Goal: Task Accomplishment & Management: Manage account settings

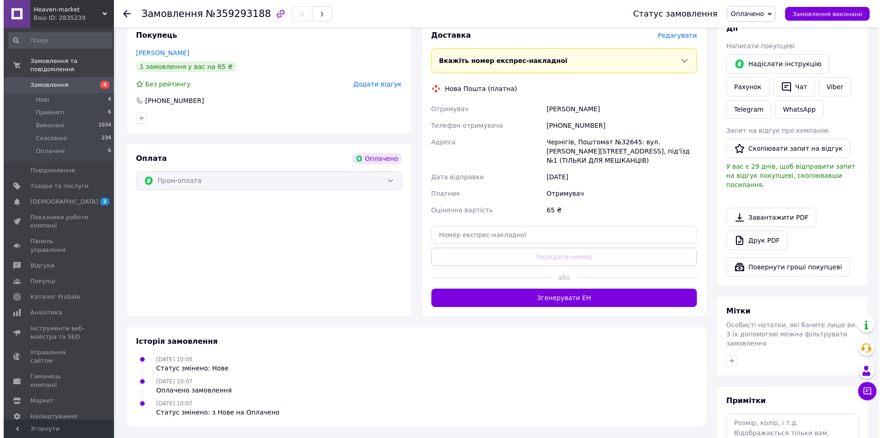
scroll to position [107, 0]
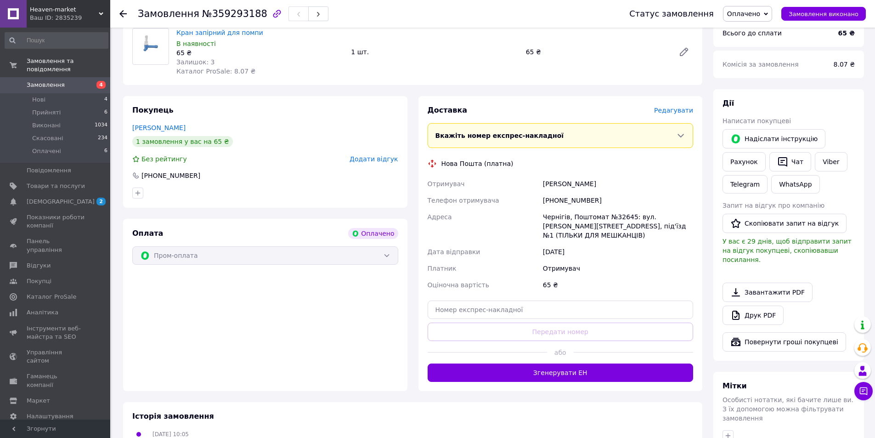
click at [676, 110] on span "Редагувати" at bounding box center [673, 110] width 39 height 7
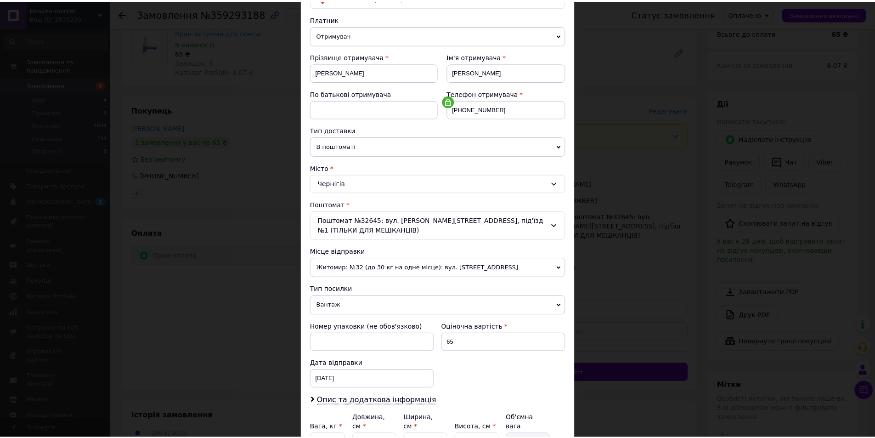
scroll to position [138, 0]
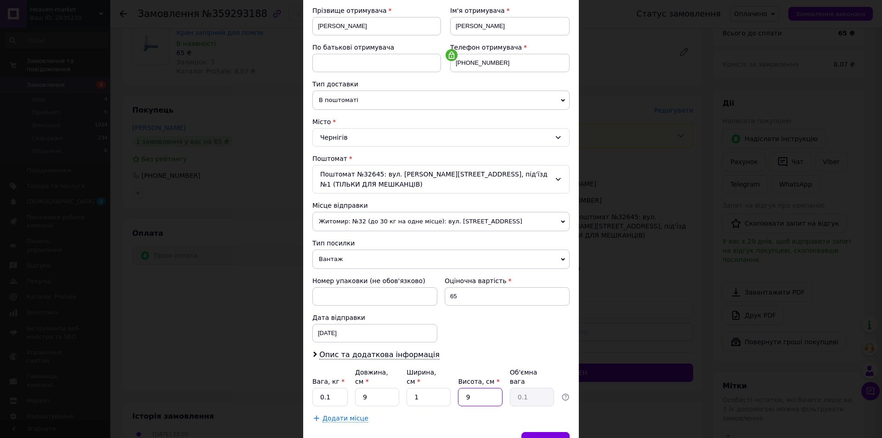
click at [491, 388] on input "9" at bounding box center [480, 397] width 44 height 18
type input "2"
type input "0.1"
type input "2"
click at [535, 432] on div "Зберегти" at bounding box center [545, 441] width 48 height 18
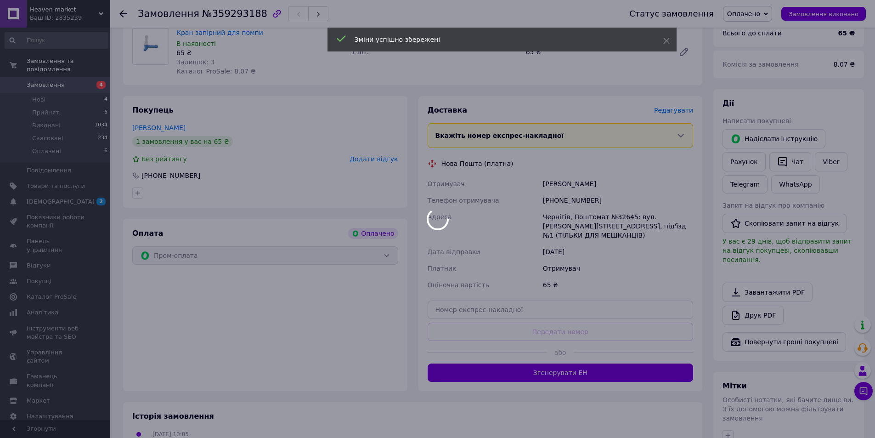
scroll to position [61, 0]
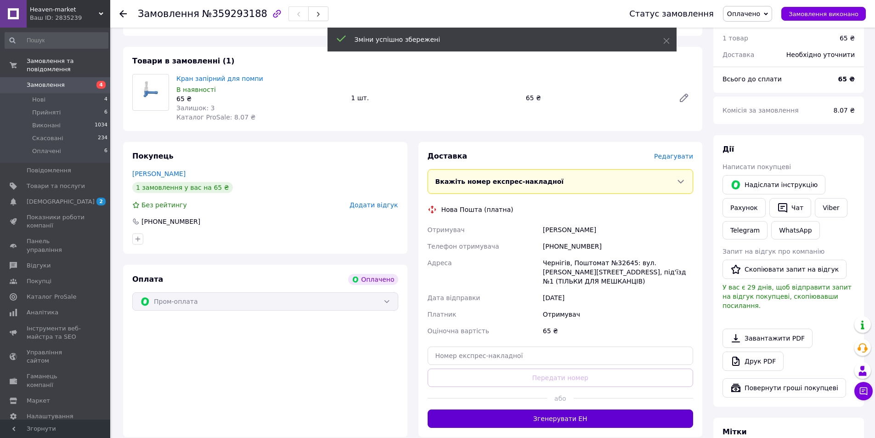
click at [632, 409] on button "Згенерувати ЕН" at bounding box center [561, 418] width 266 height 18
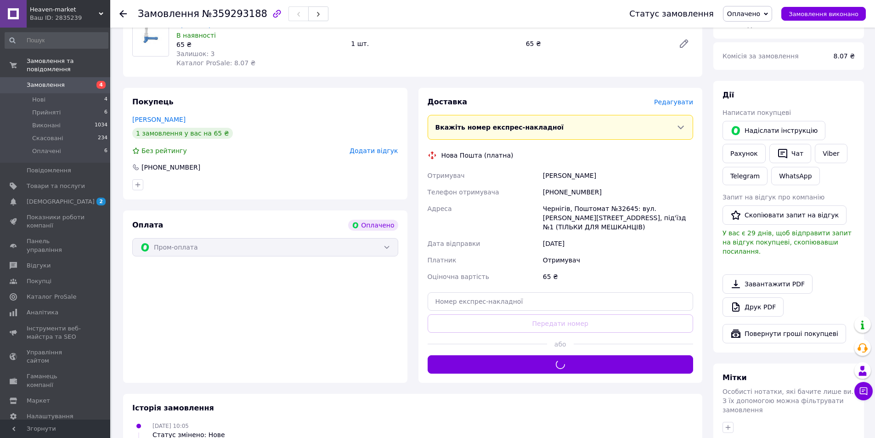
scroll to position [184, 0]
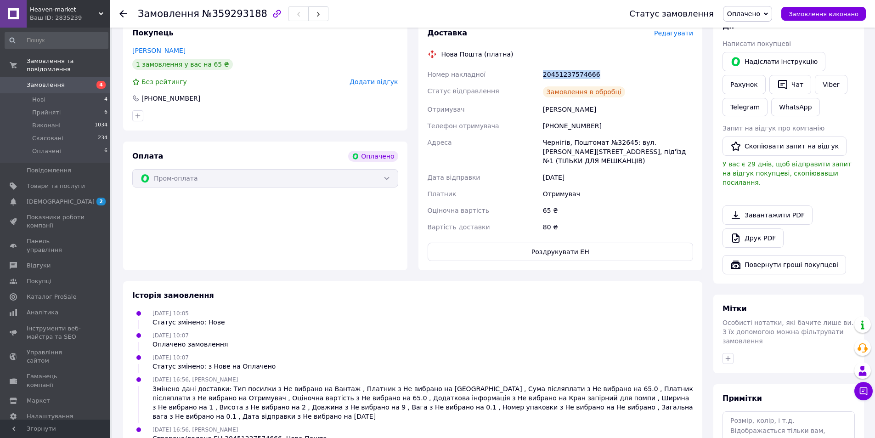
drag, startPoint x: 543, startPoint y: 69, endPoint x: 603, endPoint y: 79, distance: 60.9
click at [603, 79] on div "20451237574666" at bounding box center [618, 74] width 154 height 17
copy div "20451237574666"
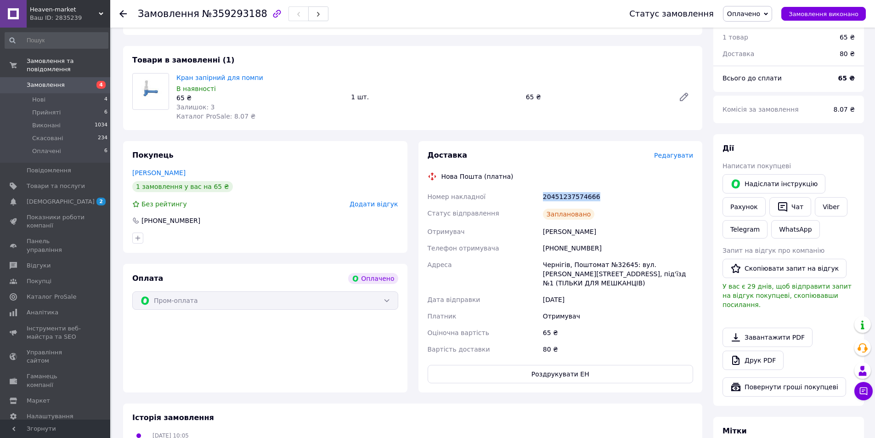
scroll to position [92, 0]
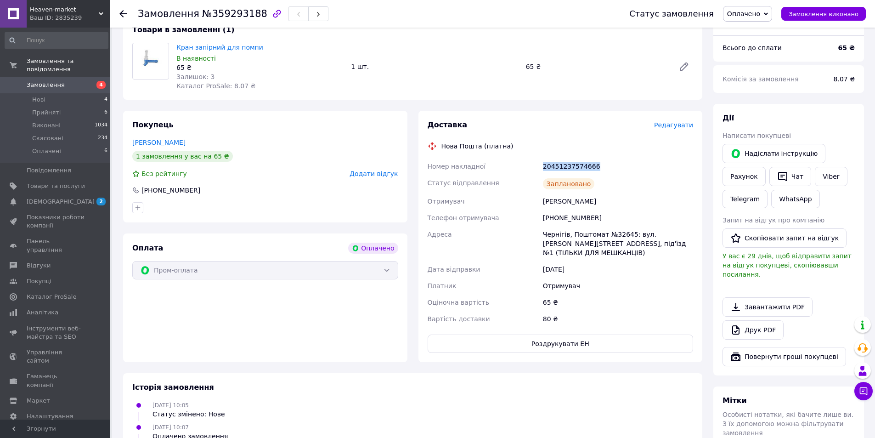
click at [97, 81] on span "4" at bounding box center [100, 85] width 9 height 8
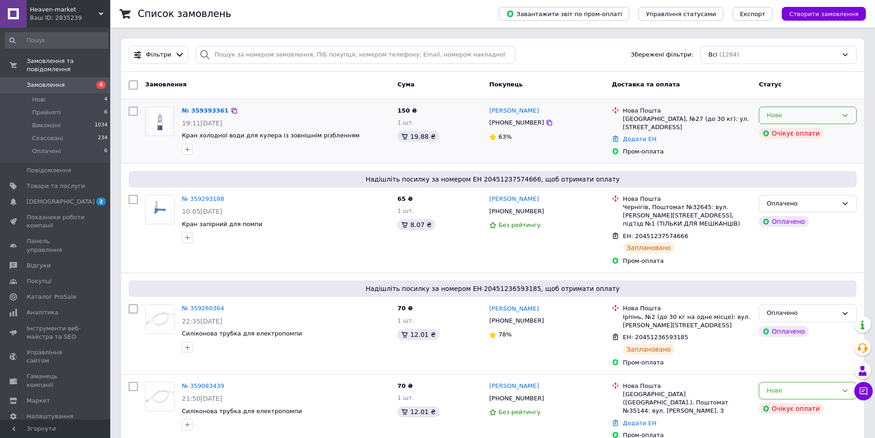
click at [844, 116] on icon at bounding box center [845, 115] width 5 height 3
click at [777, 133] on li "Прийнято" at bounding box center [807, 134] width 97 height 17
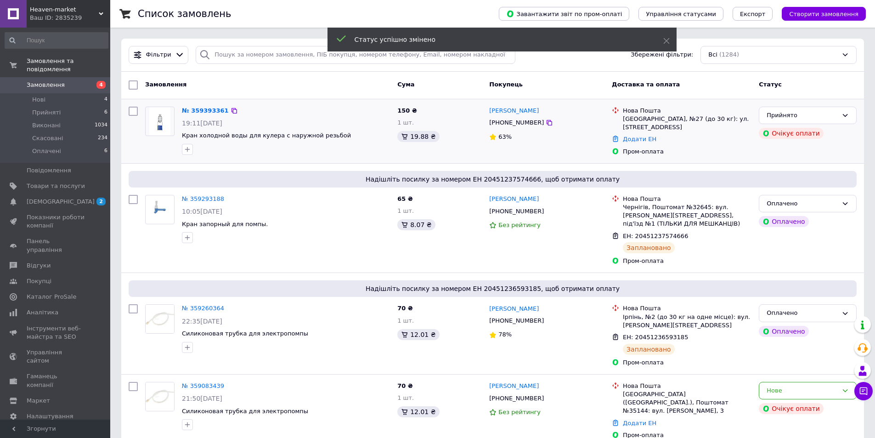
click at [150, 118] on img at bounding box center [160, 121] width 22 height 28
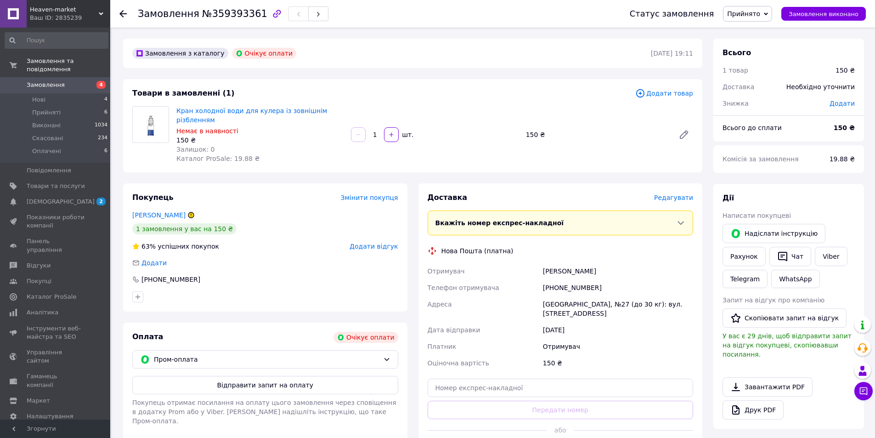
click at [91, 81] on span "4" at bounding box center [97, 85] width 25 height 8
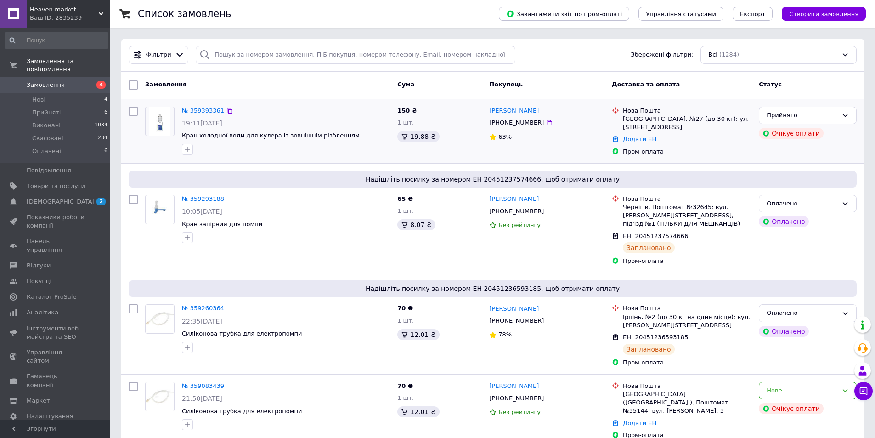
click at [143, 130] on div at bounding box center [159, 131] width 37 height 56
click at [153, 132] on img at bounding box center [160, 121] width 22 height 28
click at [820, 117] on div "Прийнято" at bounding box center [801, 116] width 71 height 10
click at [805, 149] on li "Скасовано" at bounding box center [807, 151] width 97 height 17
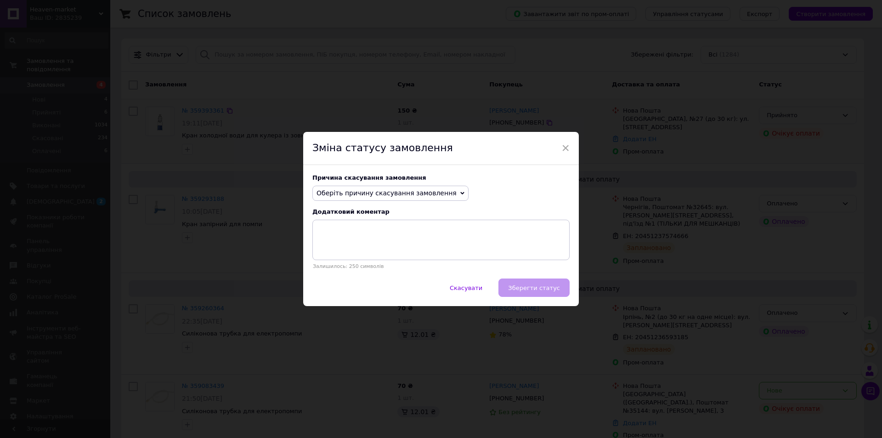
click at [400, 193] on span "Оберіть причину скасування замовлення" at bounding box center [386, 192] width 140 height 7
click at [393, 207] on li "Немає в наявності" at bounding box center [390, 210] width 155 height 13
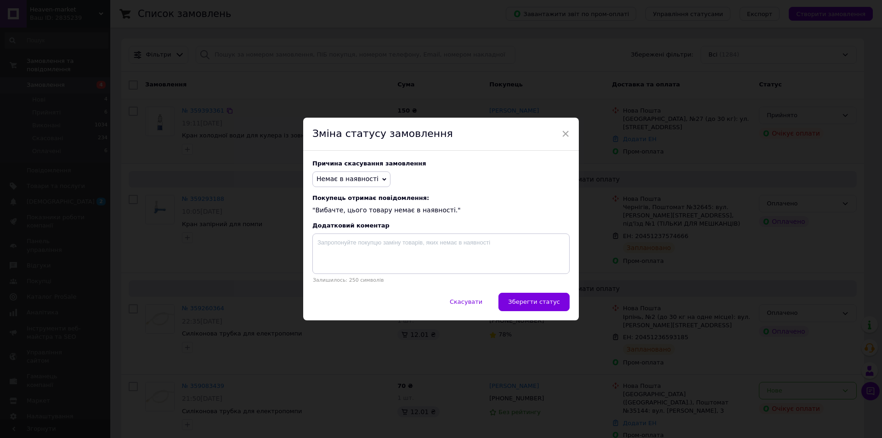
click at [548, 296] on button "Зберегти статус" at bounding box center [533, 302] width 71 height 18
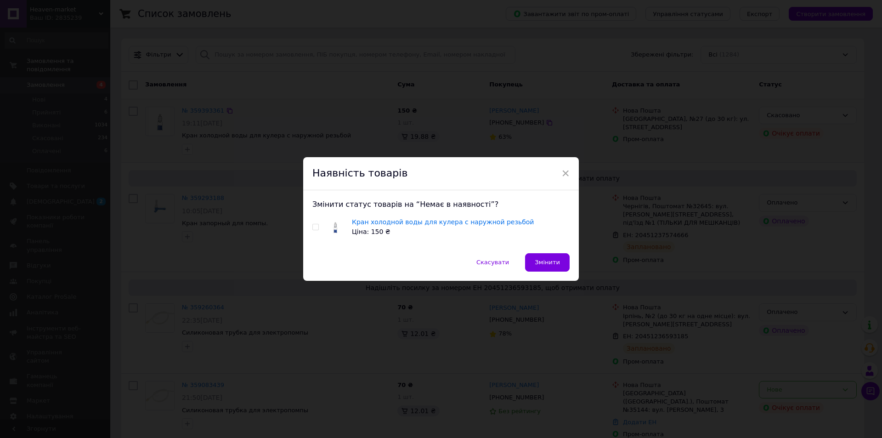
click at [322, 225] on div "Кран холодной воды для кулера с наружной резьбой Ціна: 150 ₴" at bounding box center [440, 226] width 257 height 19
click at [318, 225] on div "Кран холодной воды для кулера с наружной резьбой Ціна: 150 ₴" at bounding box center [440, 226] width 257 height 19
click at [315, 226] on input "checkbox" at bounding box center [315, 227] width 6 height 6
checkbox input "true"
click at [542, 265] on span "Змінити" at bounding box center [547, 262] width 25 height 7
